Goal: Information Seeking & Learning: Learn about a topic

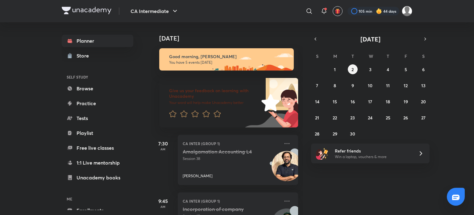
scroll to position [41, 0]
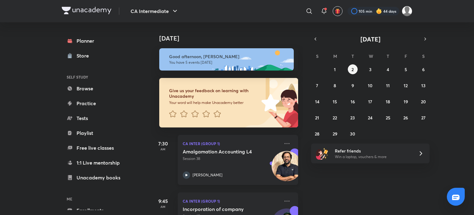
click at [187, 174] on icon at bounding box center [186, 174] width 7 height 7
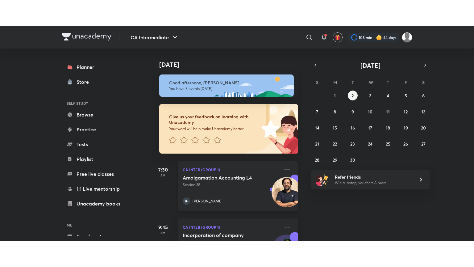
scroll to position [82, 0]
